Goal: Information Seeking & Learning: Find specific fact

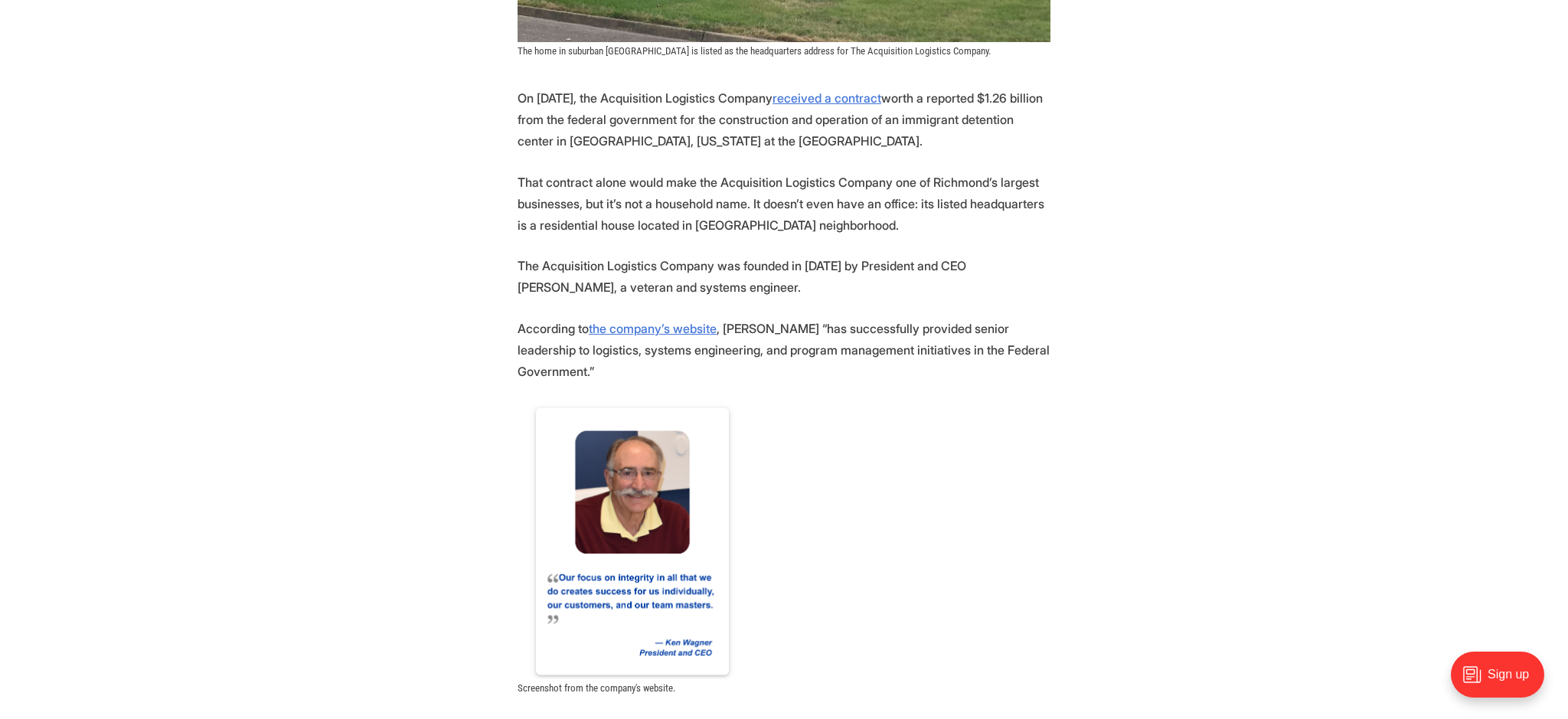
click at [971, 261] on p "The Acquisition Logistics Company was founded in [DATE] by President and CEO [P…" at bounding box center [784, 277] width 533 height 43
drag, startPoint x: 971, startPoint y: 261, endPoint x: 1011, endPoint y: 266, distance: 40.3
click at [1011, 266] on p "The Acquisition Logistics Company was founded in [DATE] by President and CEO [P…" at bounding box center [784, 277] width 533 height 43
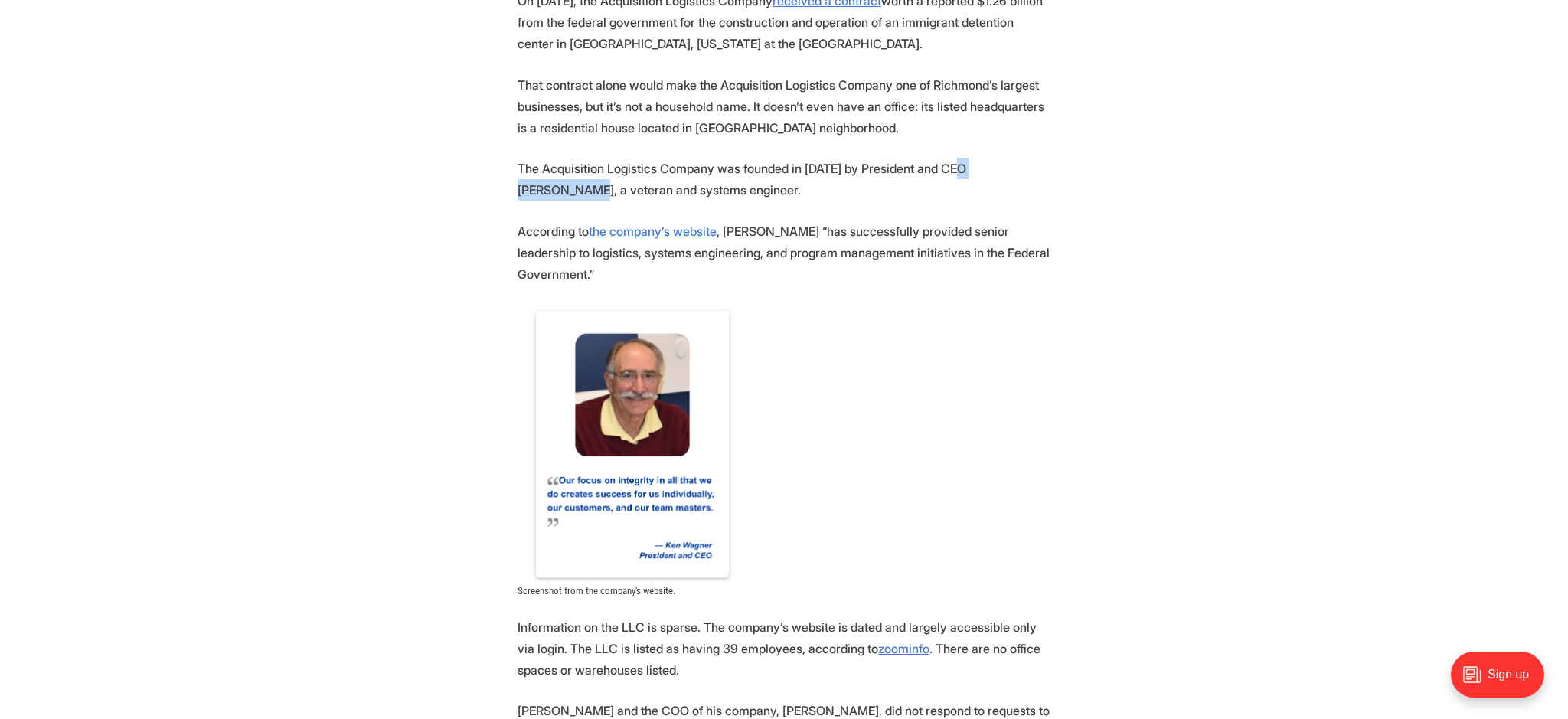
scroll to position [827, 0]
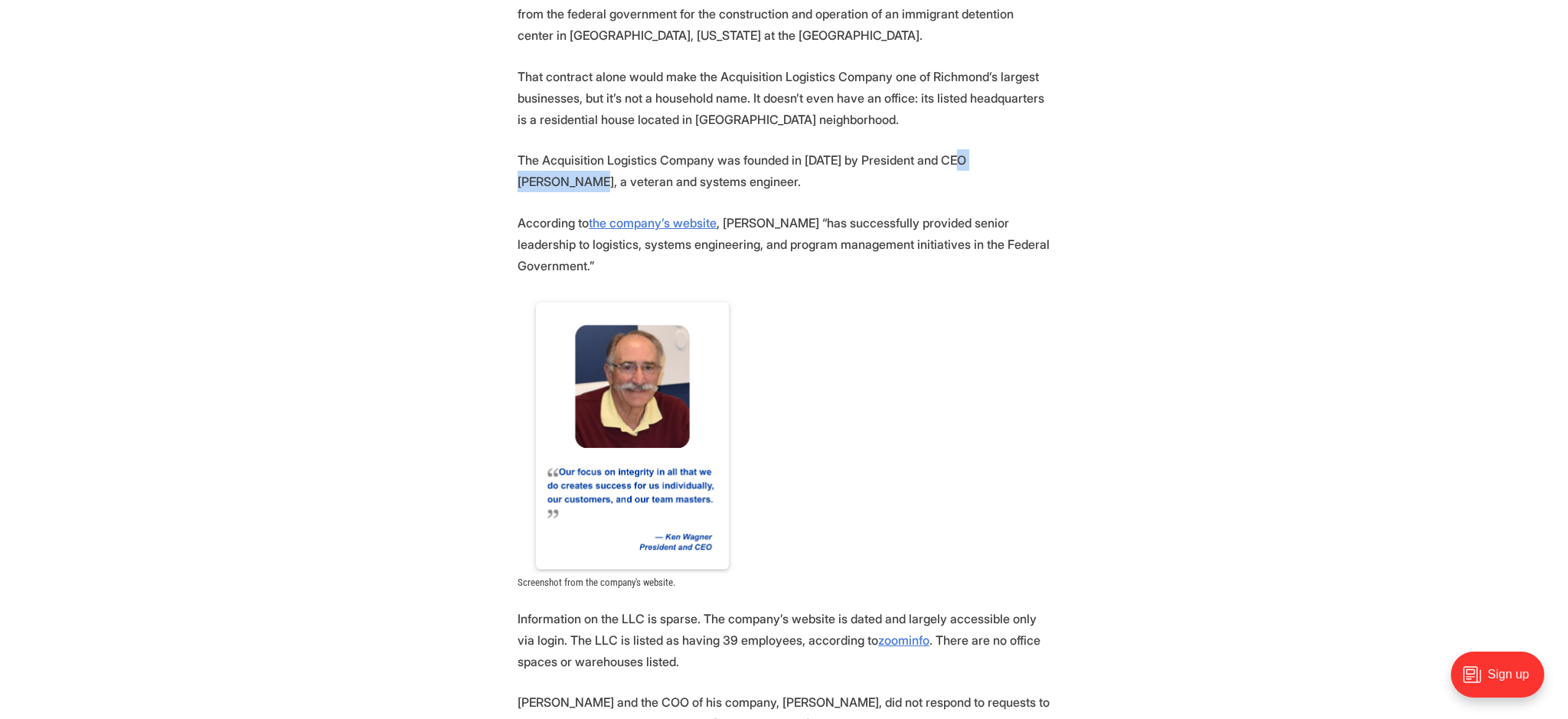
copy p "[PERSON_NAME]"
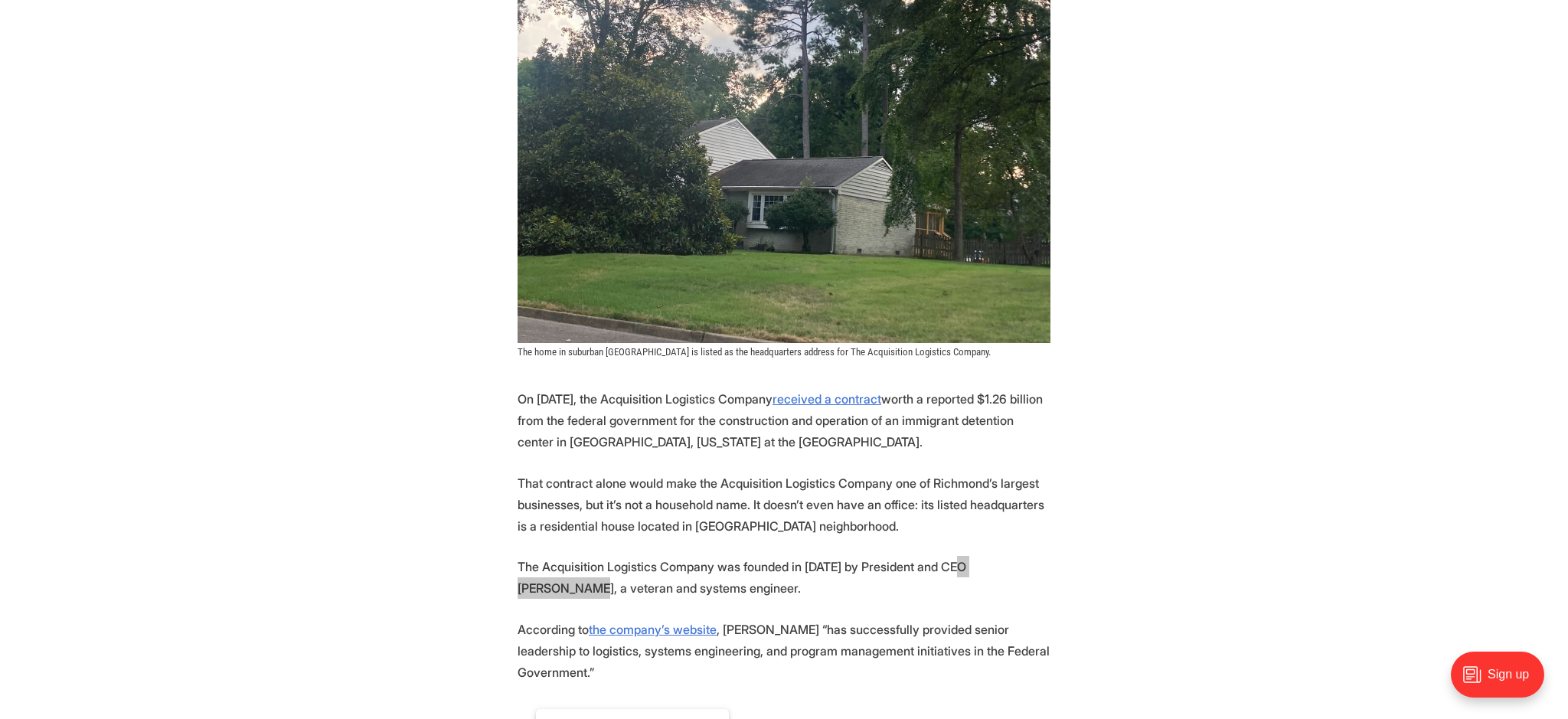
scroll to position [419, 0]
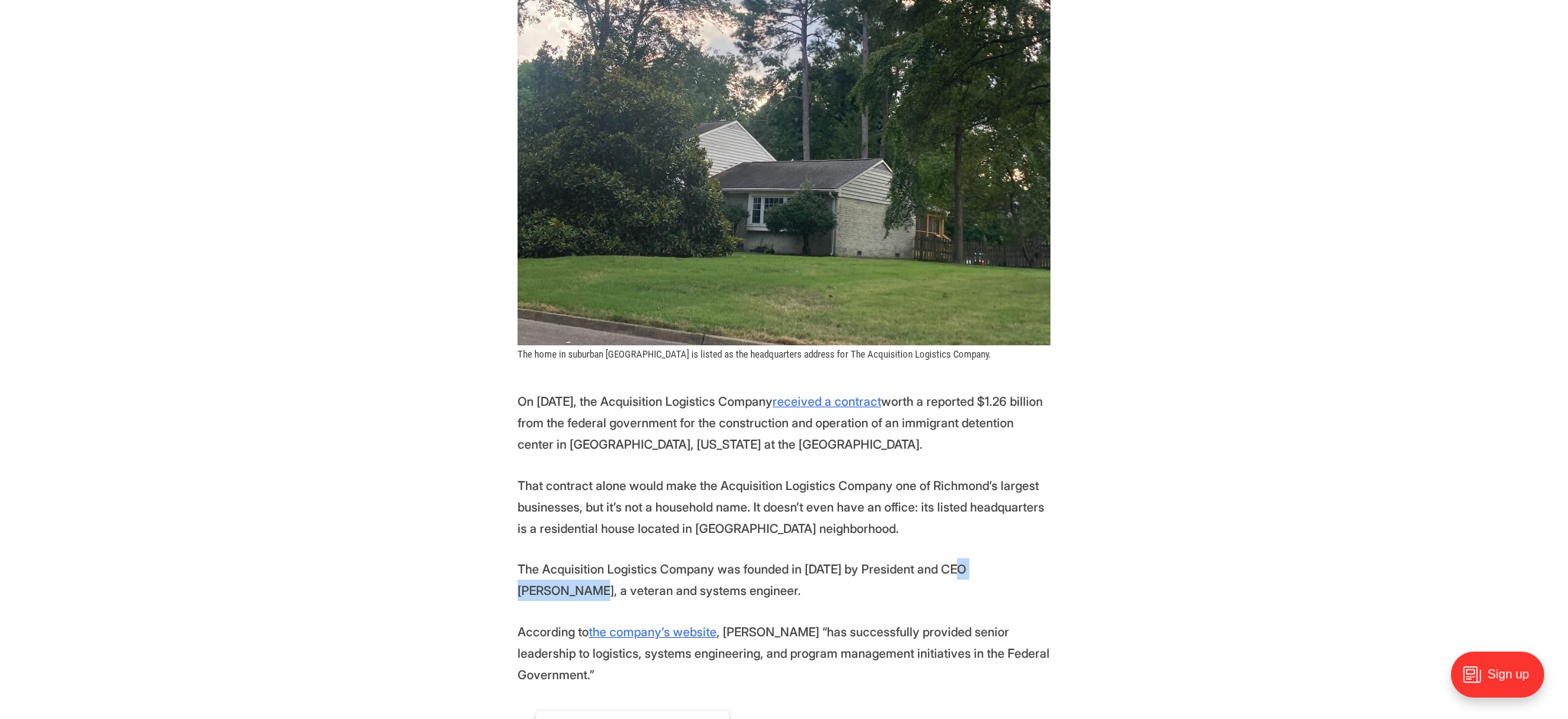
click at [910, 452] on p "On [DATE], the Acquisition Logistics Company received a contract worth a report…" at bounding box center [784, 423] width 533 height 64
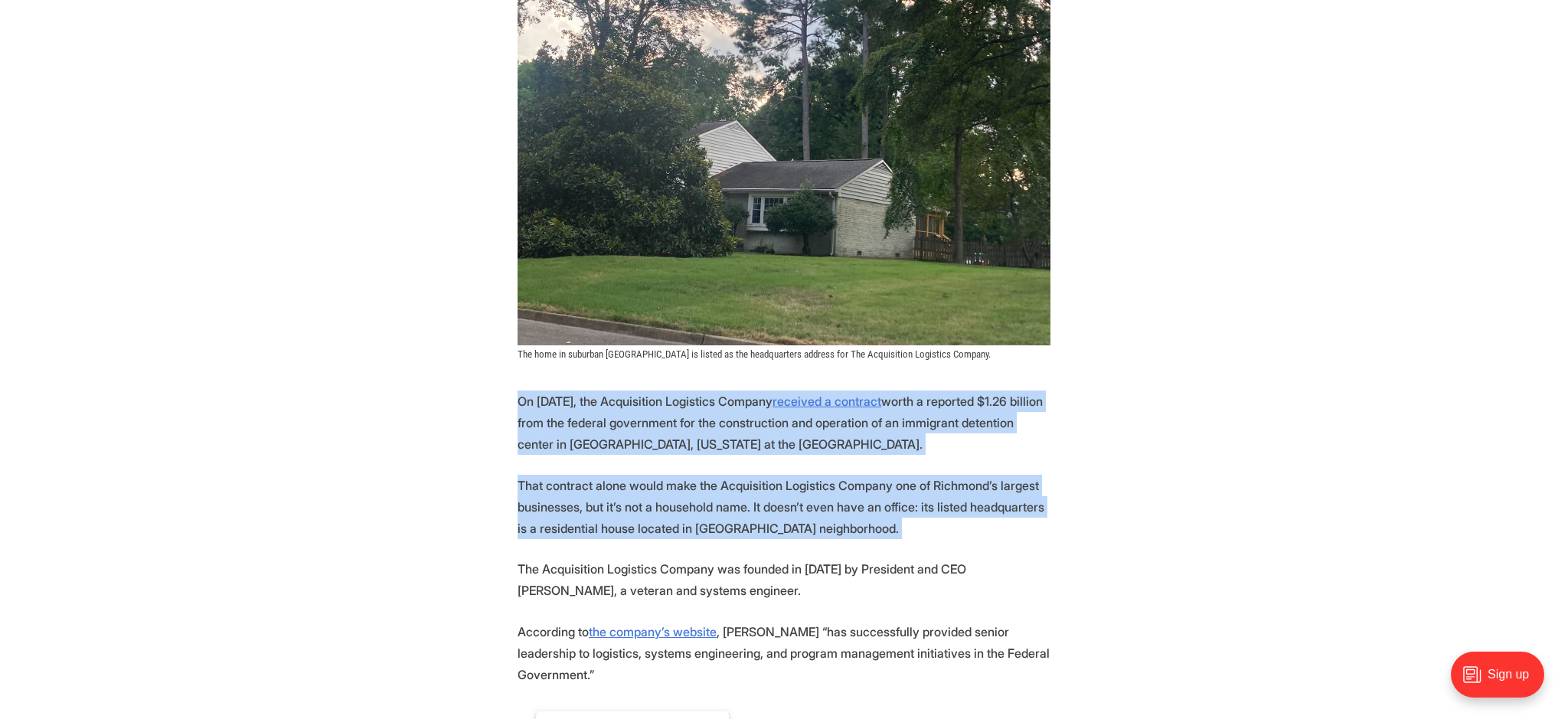
drag, startPoint x: 910, startPoint y: 452, endPoint x: 643, endPoint y: 487, distance: 269.3
click at [643, 487] on p "That contract alone would make the Acquisition Logistics Company one of Richmon…" at bounding box center [784, 507] width 533 height 64
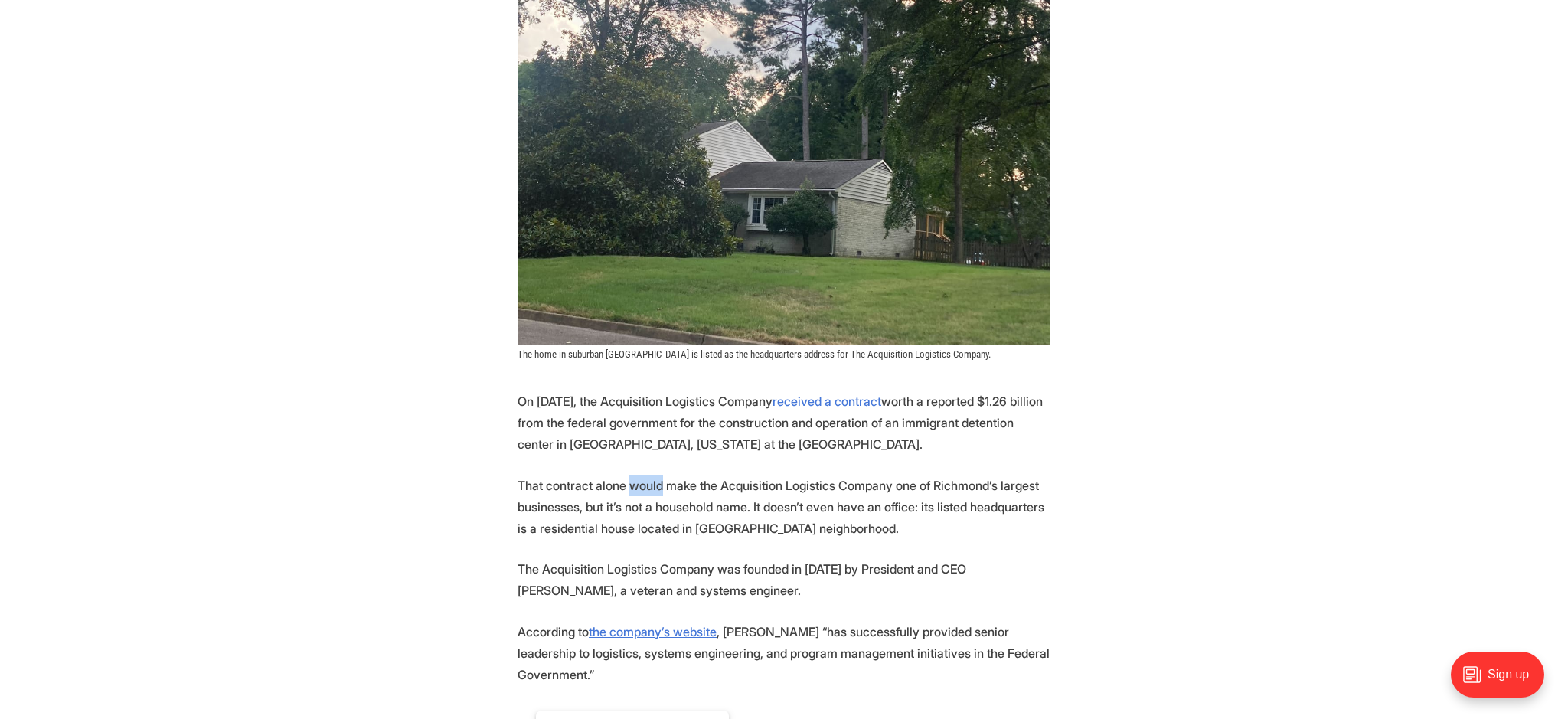
click at [643, 487] on p "That contract alone would make the Acquisition Logistics Company one of Richmon…" at bounding box center [784, 507] width 533 height 64
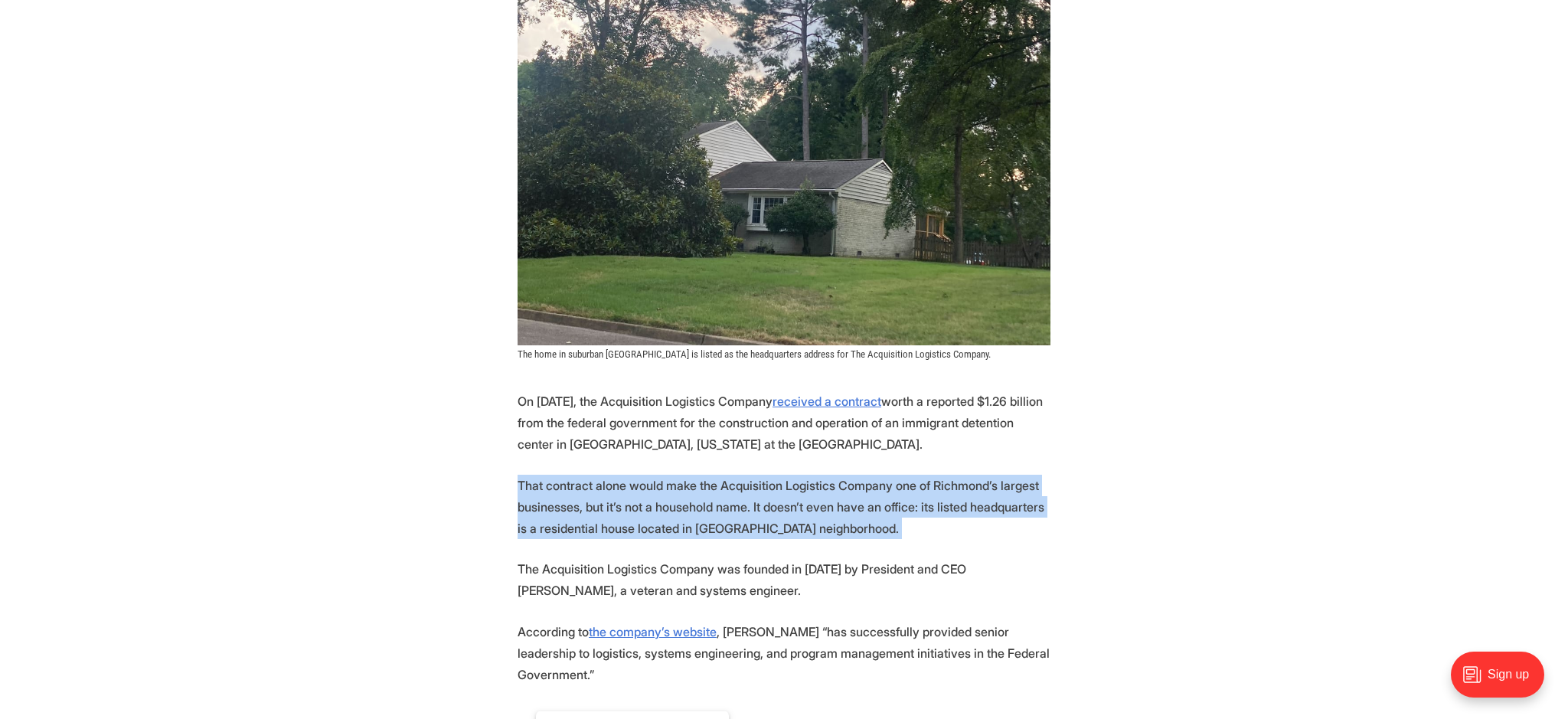
drag, startPoint x: 643, startPoint y: 487, endPoint x: 668, endPoint y: 476, distance: 27.3
click at [641, 477] on p "That contract alone would make the Acquisition Logistics Company one of Richmon…" at bounding box center [784, 507] width 533 height 64
click at [756, 481] on p "That contract alone would make the Acquisition Logistics Company one of Richmon…" at bounding box center [784, 507] width 533 height 64
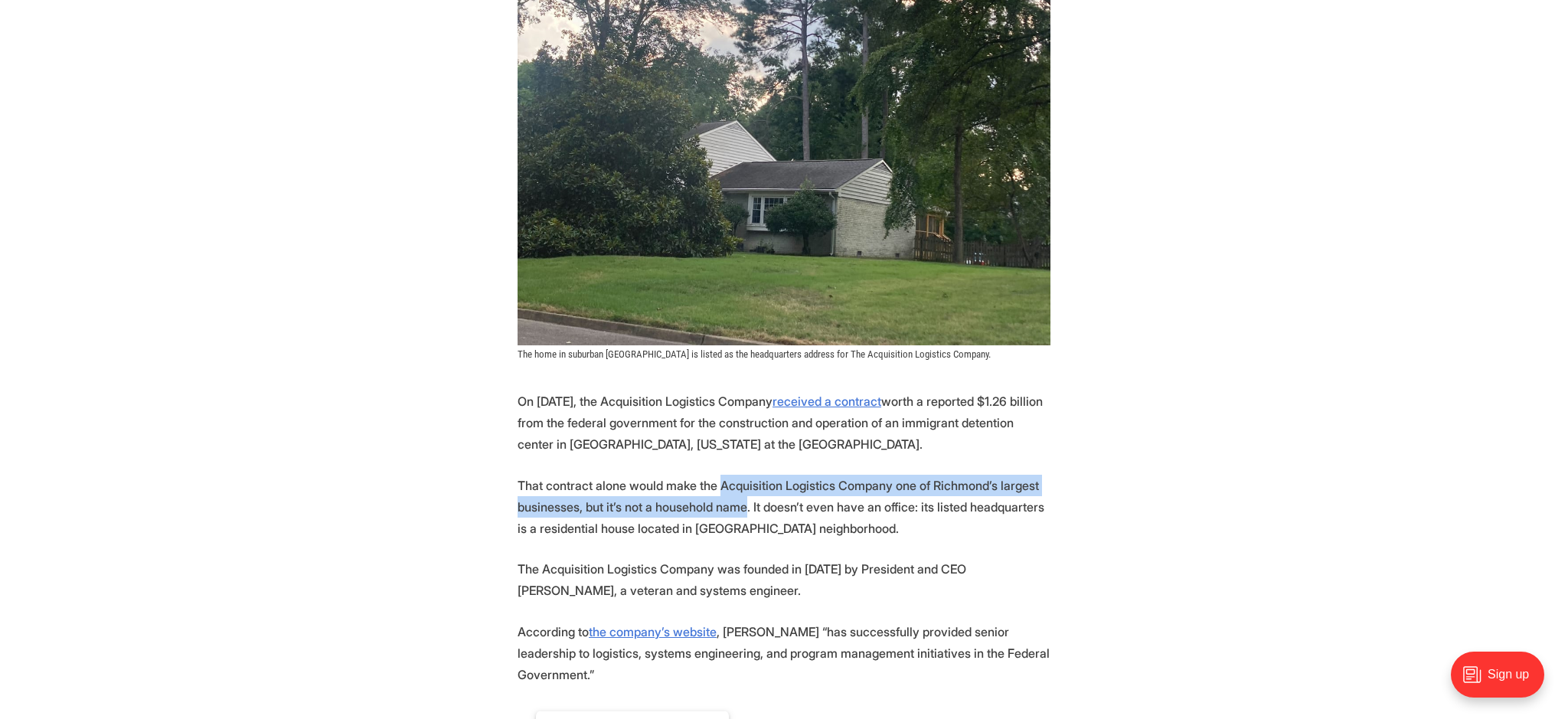
drag, startPoint x: 756, startPoint y: 481, endPoint x: 714, endPoint y: 496, distance: 44.6
click at [714, 496] on p "That contract alone would make the Acquisition Logistics Company one of Richmon…" at bounding box center [784, 507] width 533 height 64
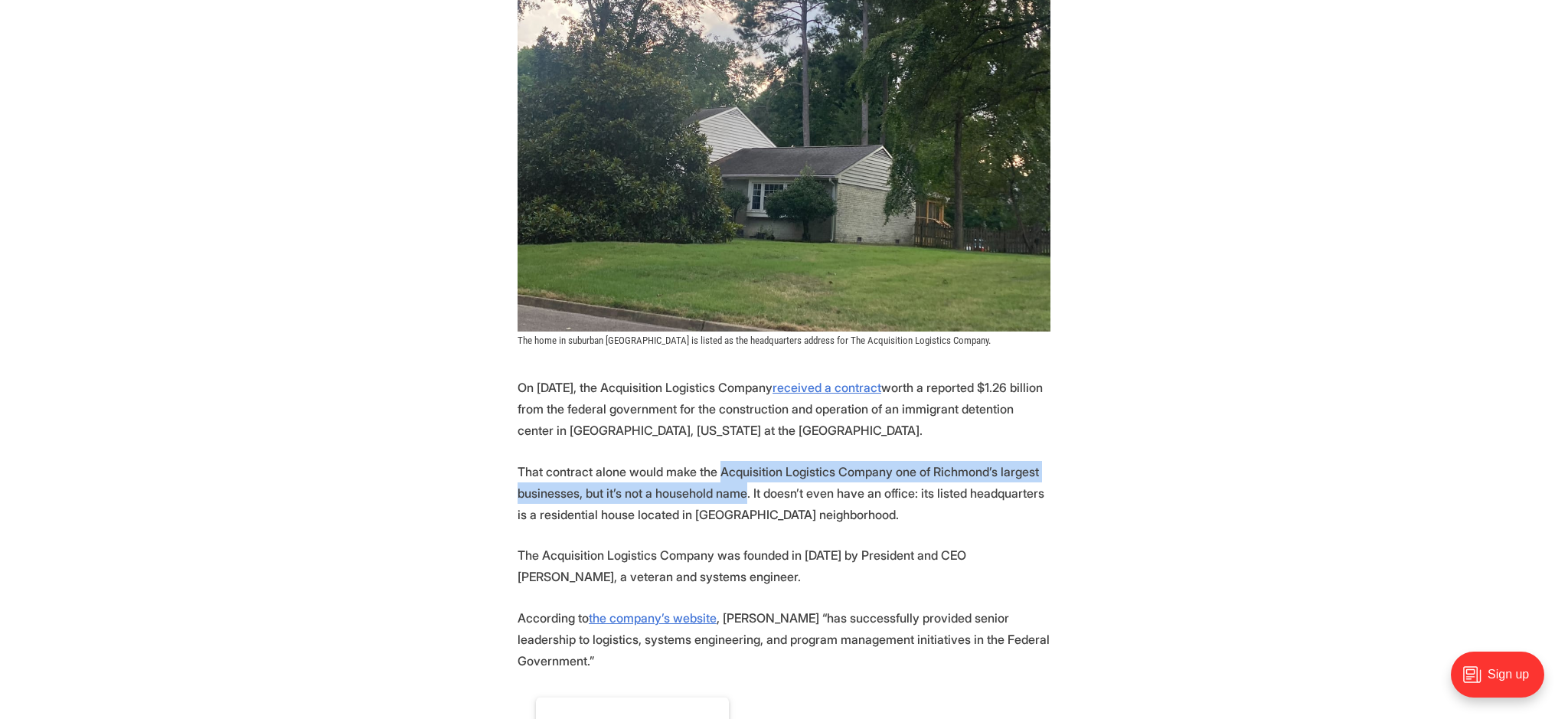
scroll to position [437, 0]
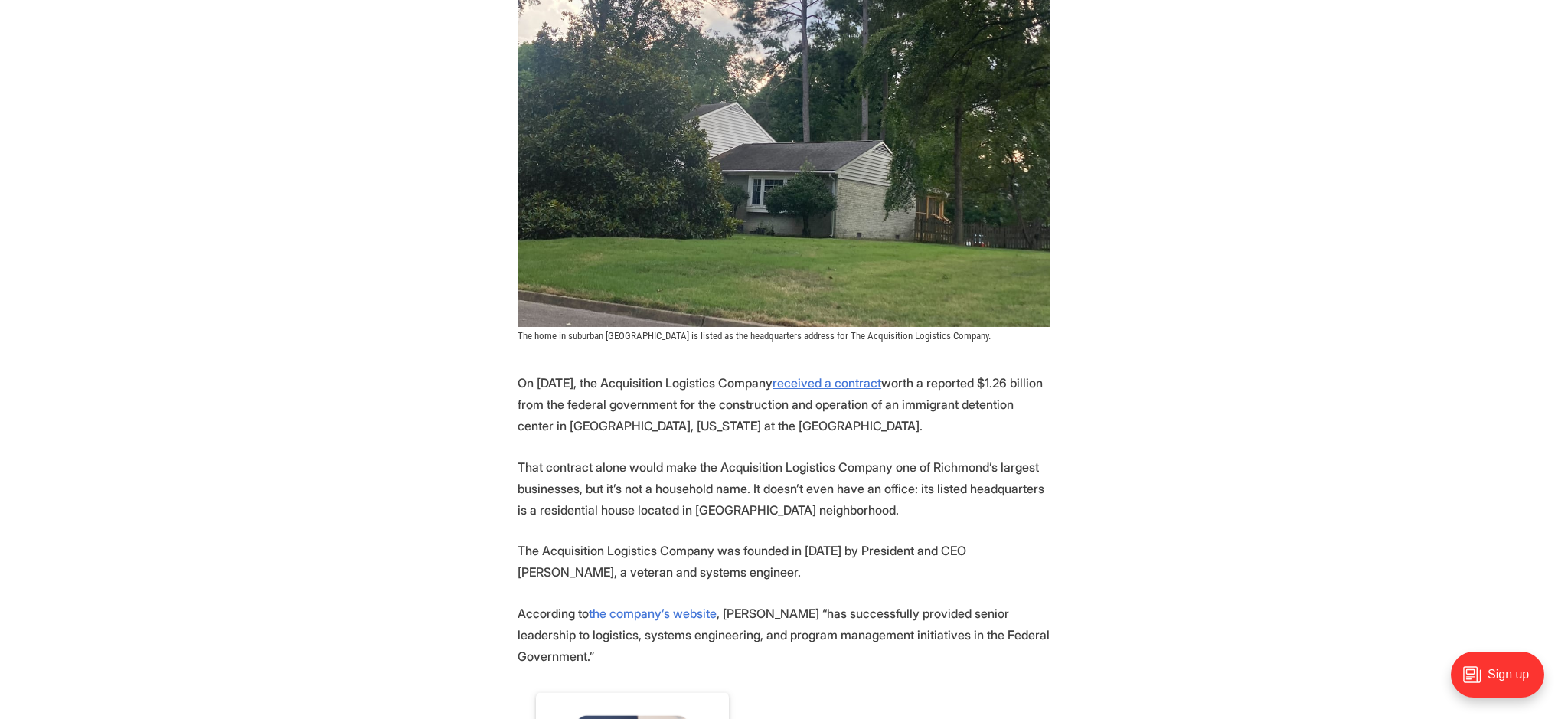
click at [787, 411] on p "On [DATE], the Acquisition Logistics Company received a contract worth a report…" at bounding box center [784, 405] width 533 height 64
click at [783, 422] on p "On [DATE], the Acquisition Logistics Company received a contract worth a report…" at bounding box center [784, 405] width 533 height 64
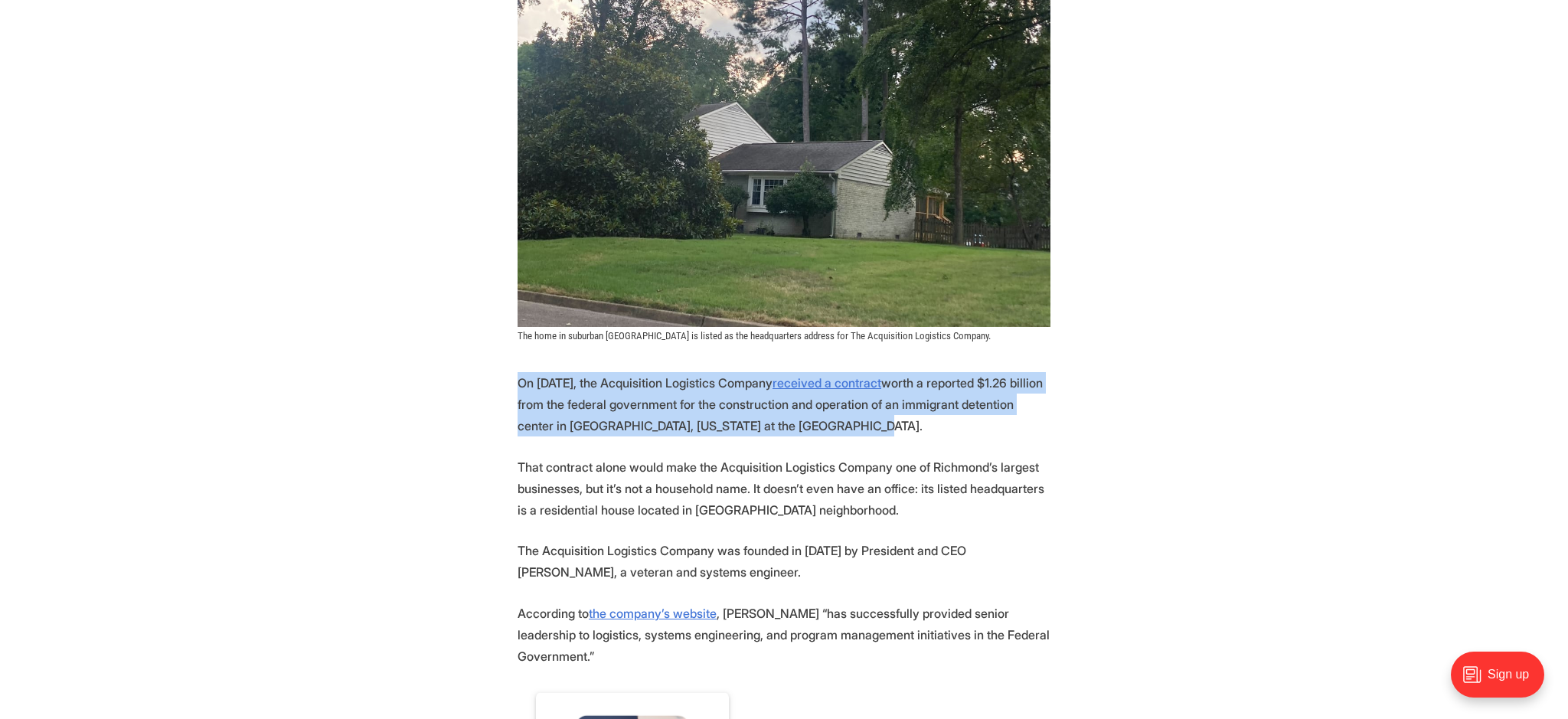
drag, startPoint x: 783, startPoint y: 422, endPoint x: 525, endPoint y: 389, distance: 260.1
click at [525, 389] on p "On [DATE], the Acquisition Logistics Company received a contract worth a report…" at bounding box center [784, 405] width 533 height 64
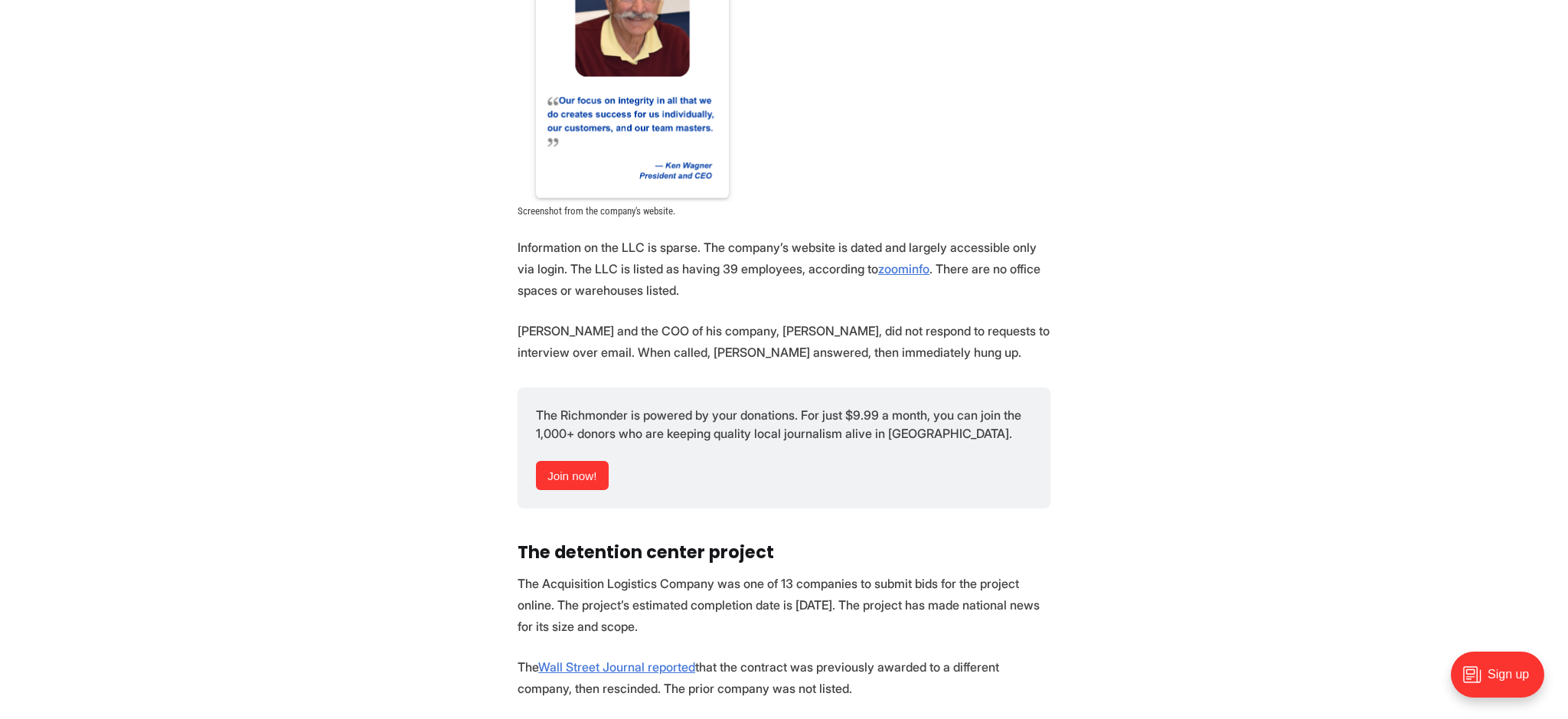
scroll to position [1226, 0]
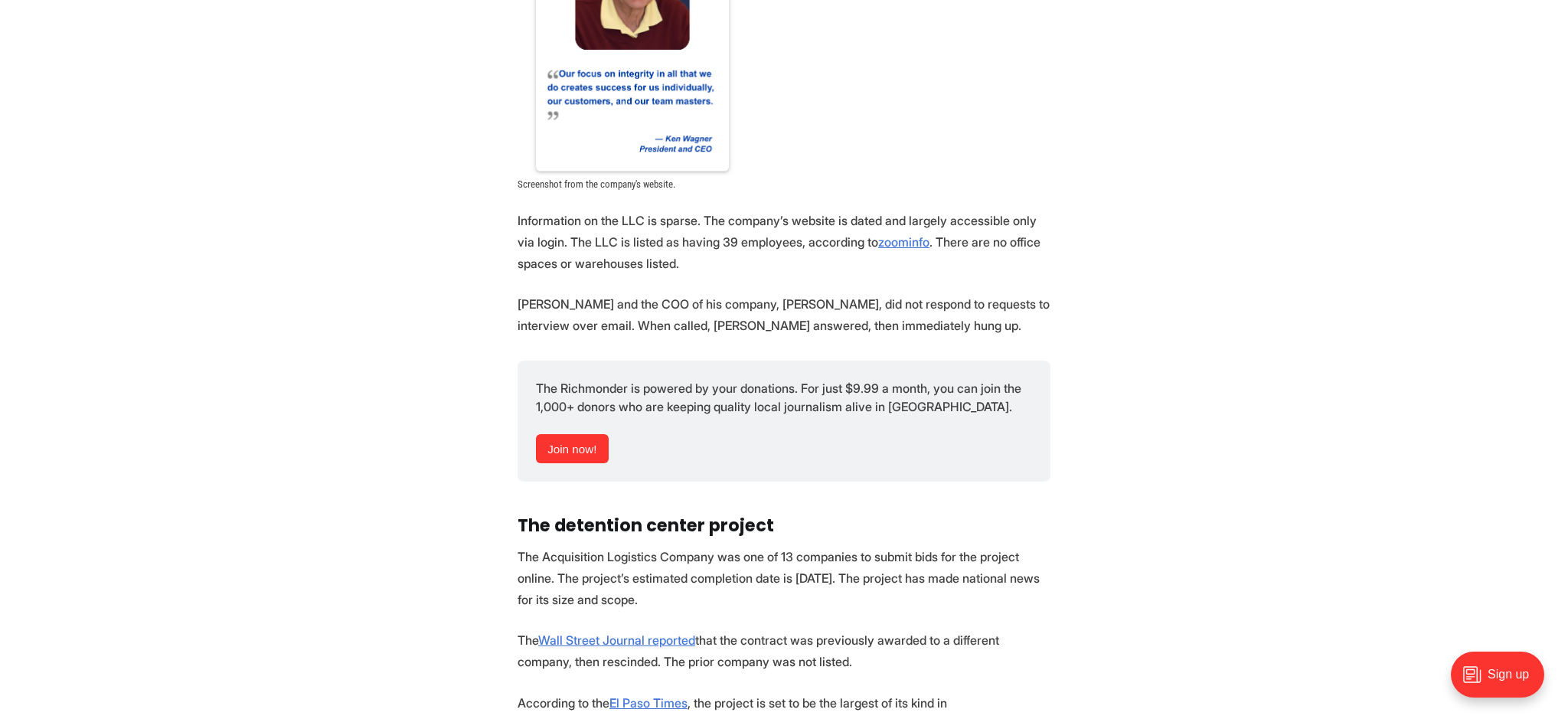
click at [738, 294] on p "[PERSON_NAME] and the COO of his company, [PERSON_NAME], did not respond to req…" at bounding box center [784, 315] width 533 height 43
drag, startPoint x: 738, startPoint y: 282, endPoint x: 778, endPoint y: 283, distance: 40.0
click at [778, 294] on p "[PERSON_NAME] and the COO of his company, [PERSON_NAME], did not respond to req…" at bounding box center [784, 315] width 533 height 43
copy p "[PERSON_NAME]"
